Goal: Check status

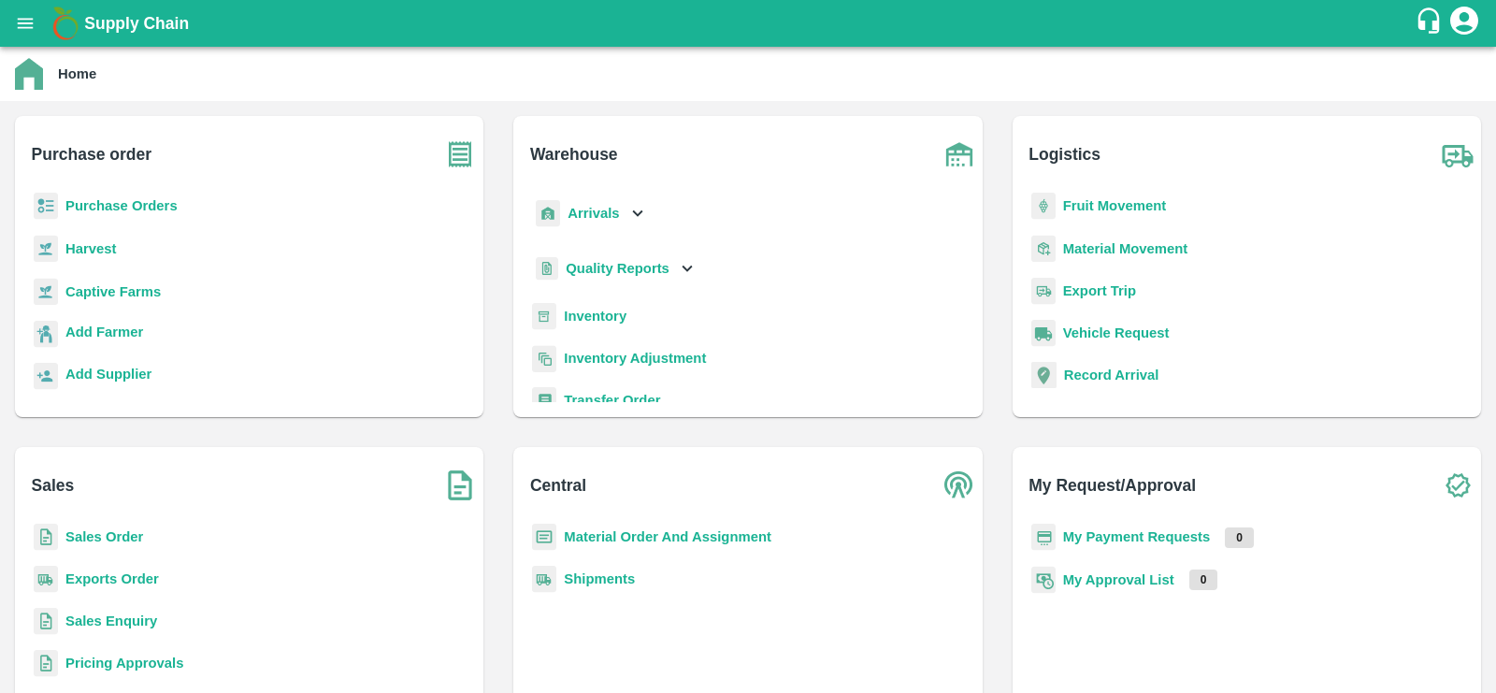
click at [100, 539] on b "Sales Order" at bounding box center [104, 536] width 78 height 15
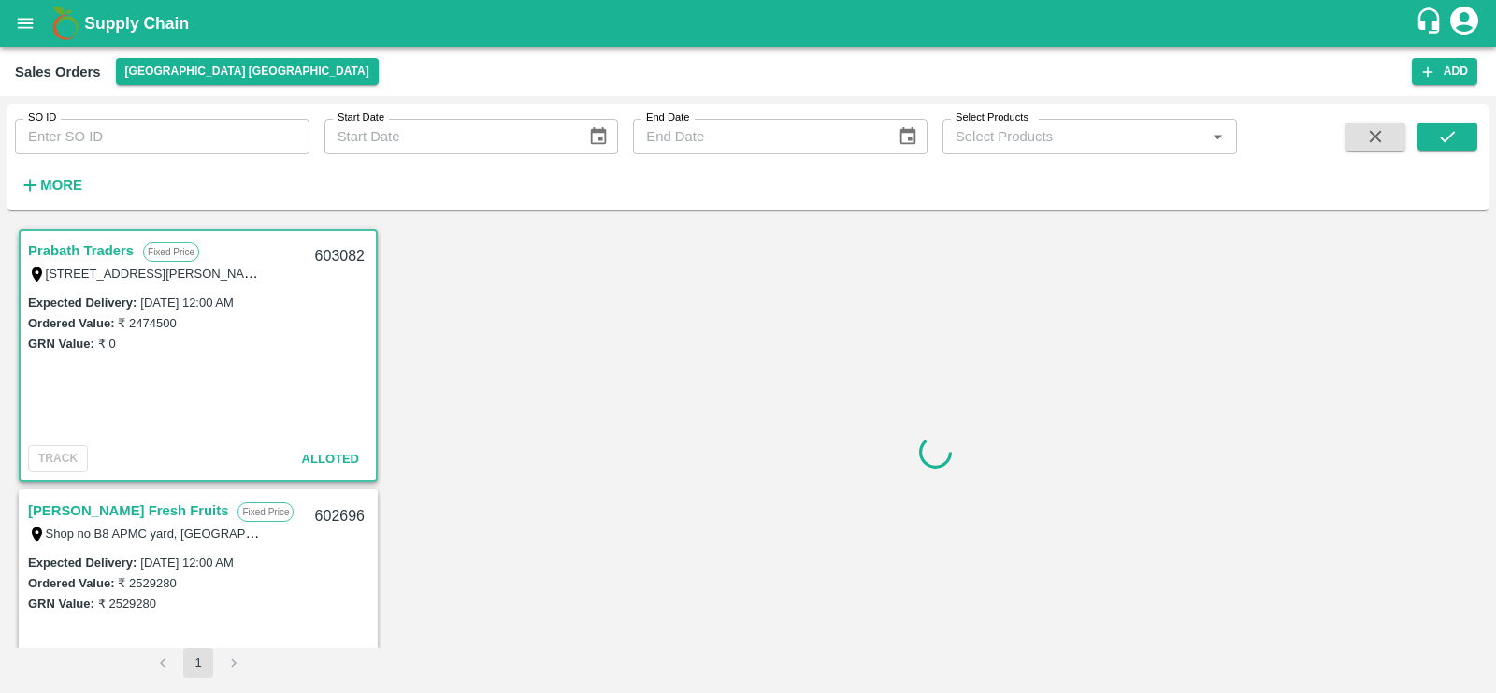
click at [145, 139] on input "SO ID" at bounding box center [162, 137] width 295 height 36
paste input "SO-597132"
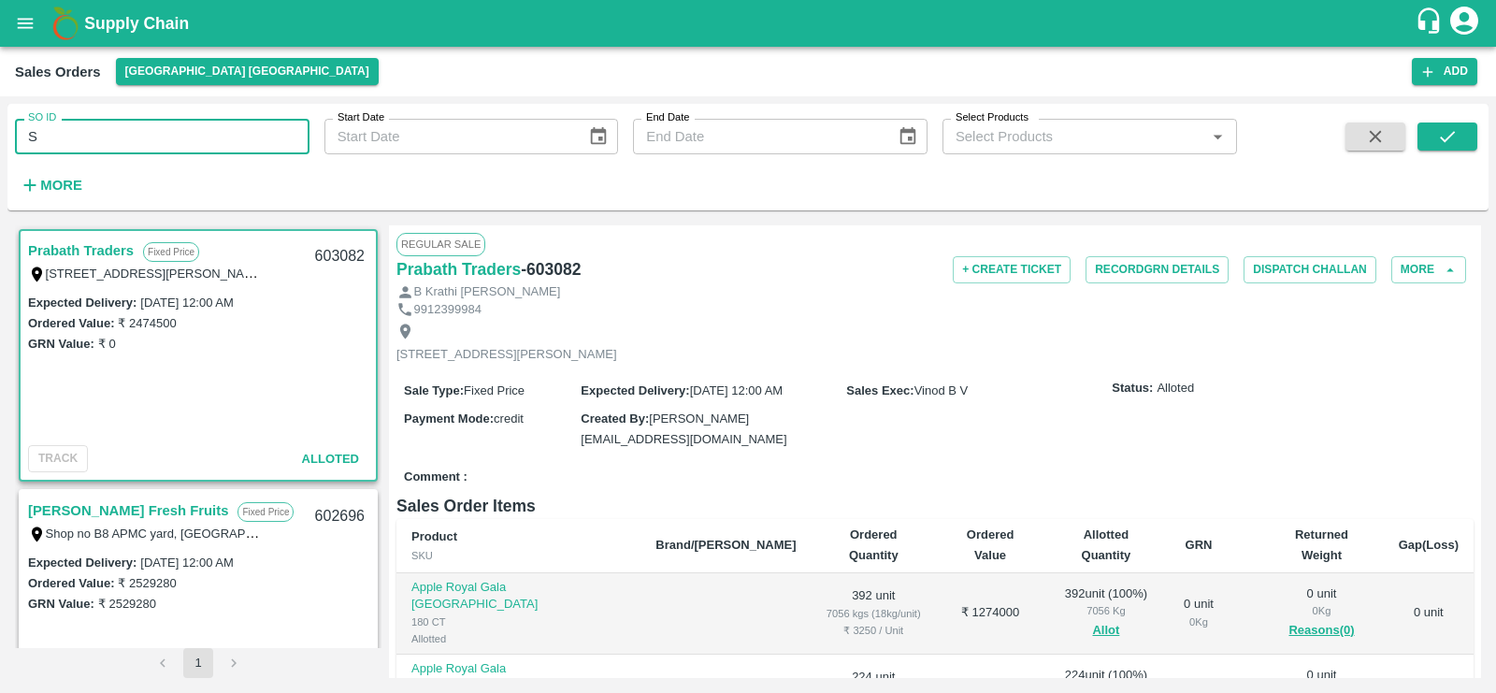
type input "S"
paste input "text"
type input "597132"
click at [1441, 132] on icon "submit" at bounding box center [1448, 136] width 21 height 21
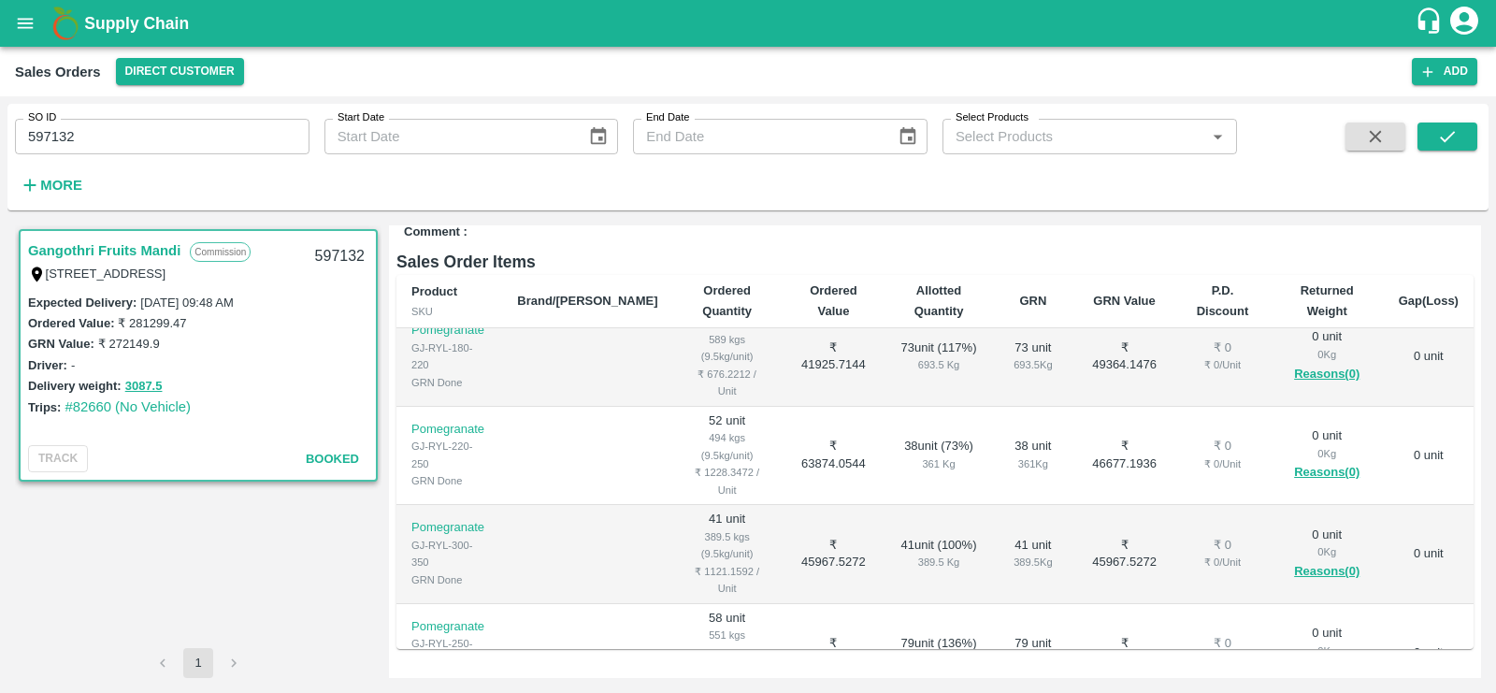
scroll to position [497, 0]
